Goal: Transaction & Acquisition: Obtain resource

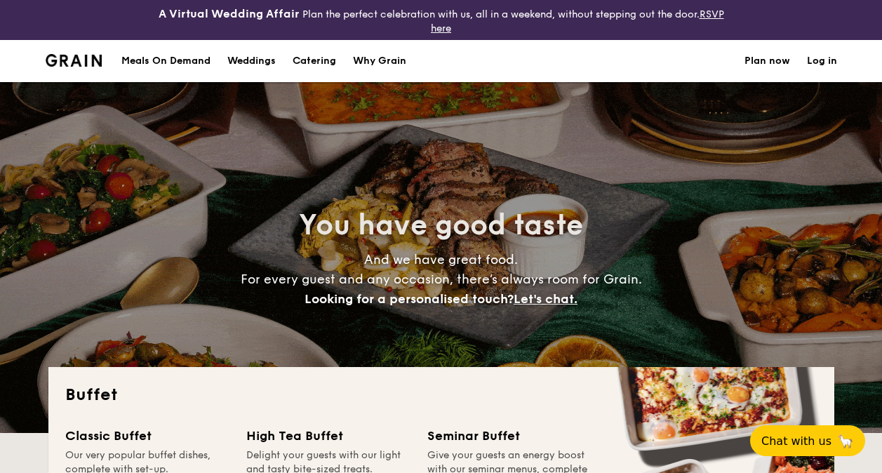
select select
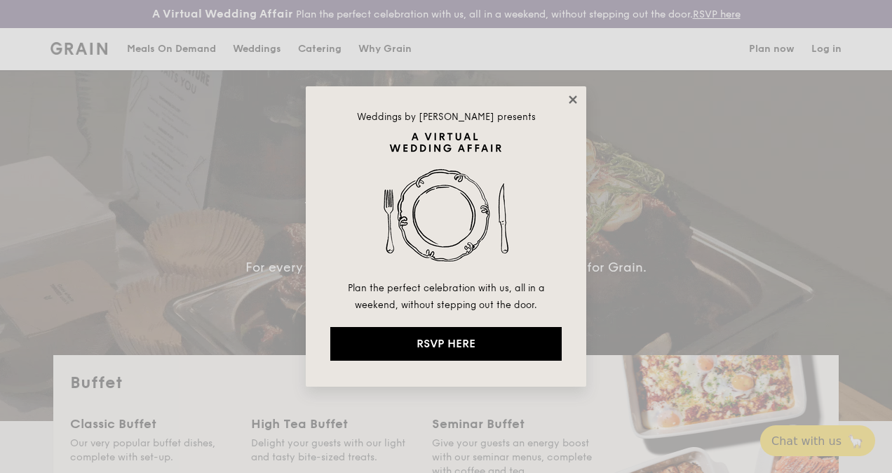
click at [572, 102] on icon at bounding box center [573, 99] width 13 height 13
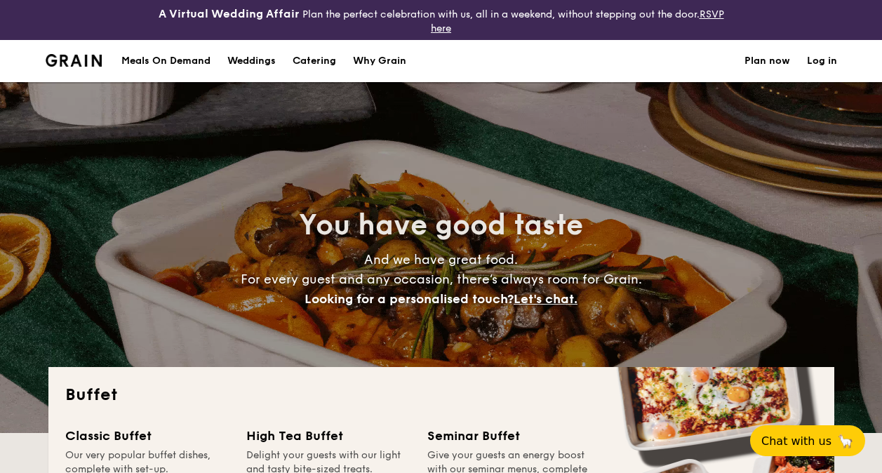
click at [315, 58] on h1 "Catering" at bounding box center [313, 61] width 43 height 42
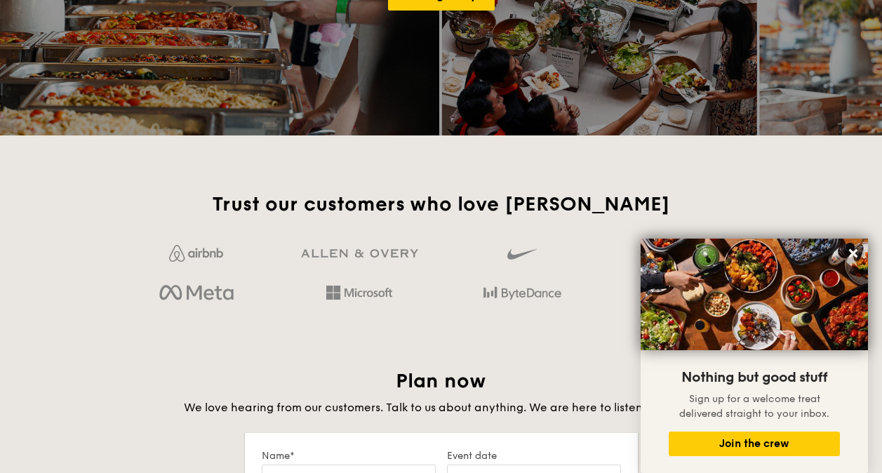
scroll to position [2175, 0]
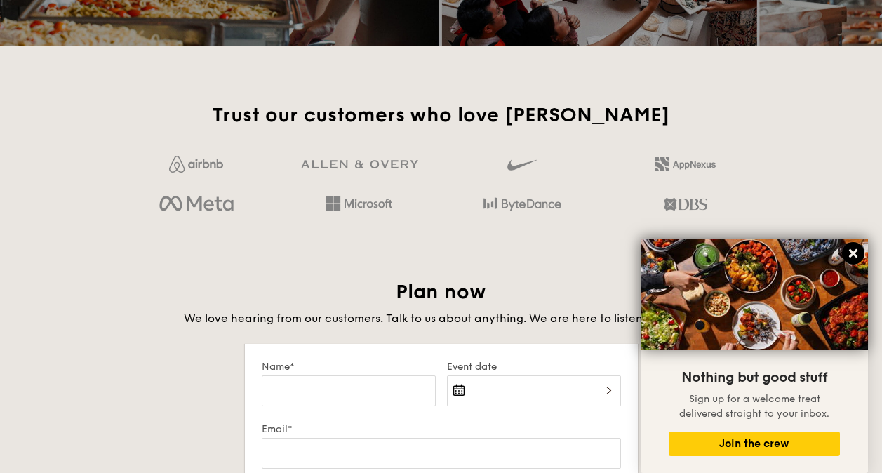
click at [852, 255] on icon at bounding box center [852, 253] width 13 height 13
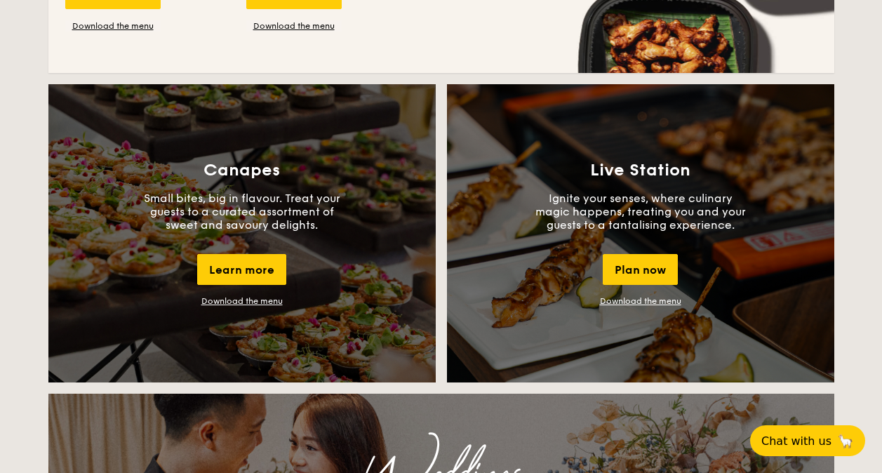
scroll to position [1192, 0]
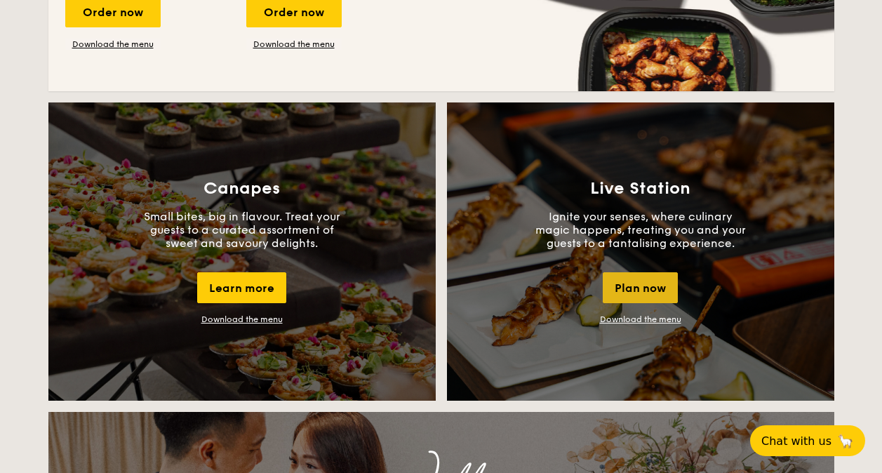
click at [625, 283] on div "Plan now" at bounding box center [639, 287] width 75 height 31
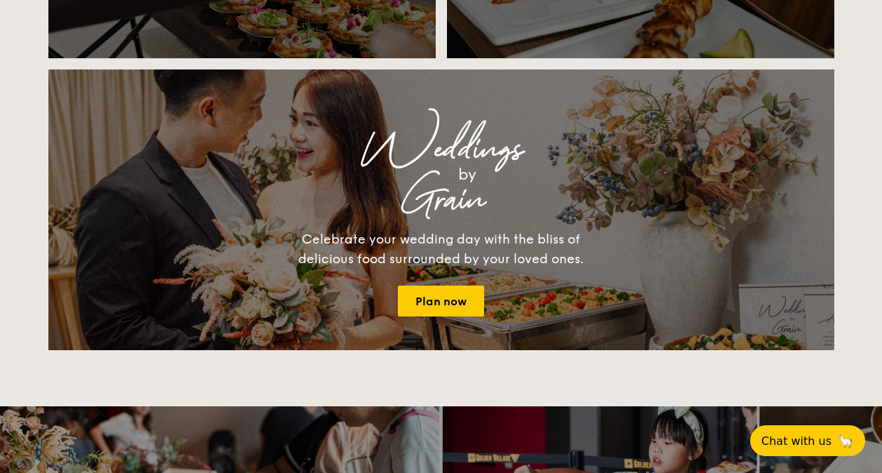
scroll to position [1324, 0]
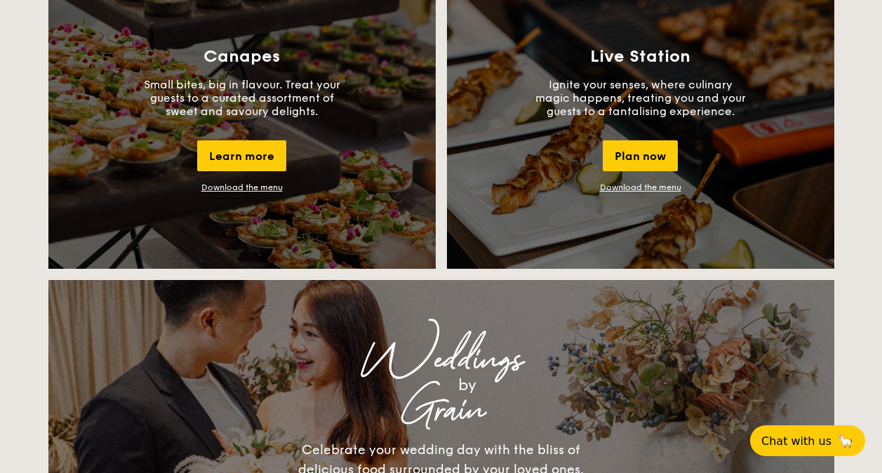
click at [659, 182] on link "Download the menu" at bounding box center [640, 187] width 81 height 10
click at [661, 182] on link "Download the menu" at bounding box center [640, 187] width 81 height 10
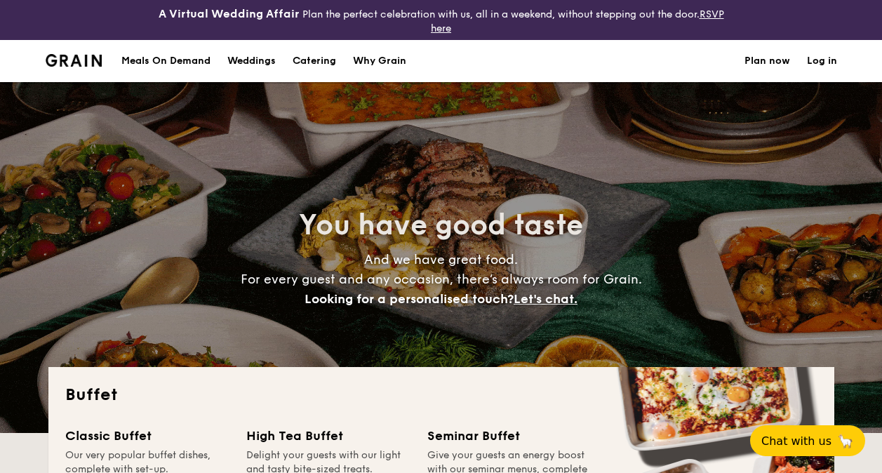
select select
